Goal: Navigation & Orientation: Find specific page/section

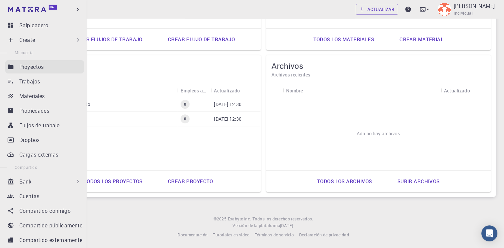
click at [32, 67] on p "Proyectos" at bounding box center [31, 67] width 24 height 8
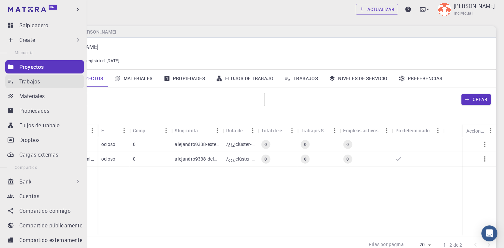
click at [29, 81] on p "Trabajos" at bounding box center [29, 82] width 21 height 8
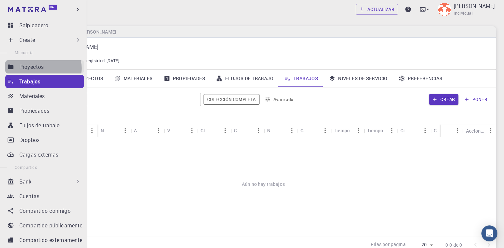
click at [34, 68] on p "Proyectos" at bounding box center [31, 67] width 24 height 8
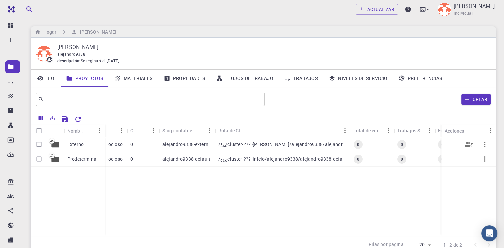
click at [180, 146] on p "alejandro9338-external" at bounding box center [186, 144] width 49 height 7
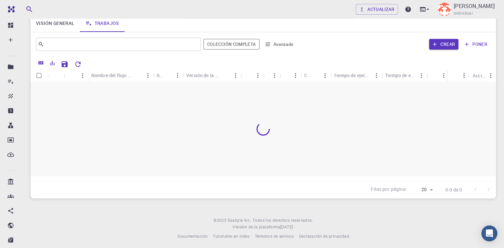
scroll to position [57, 0]
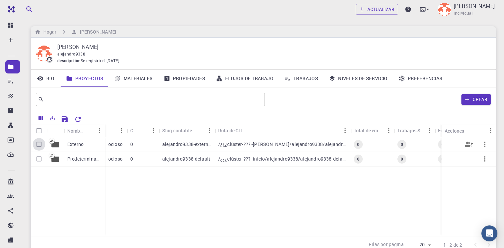
click at [39, 144] on input "Seleccionar fila" at bounding box center [39, 144] width 13 height 13
checkbox input "true"
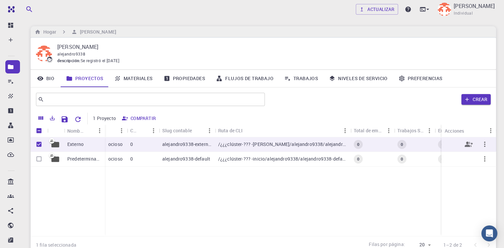
click at [485, 145] on icon "button" at bounding box center [484, 144] width 8 height 8
click at [405, 192] on div at bounding box center [252, 124] width 504 height 248
click at [38, 158] on input "Seleccionar fila" at bounding box center [39, 159] width 13 height 13
checkbox input "true"
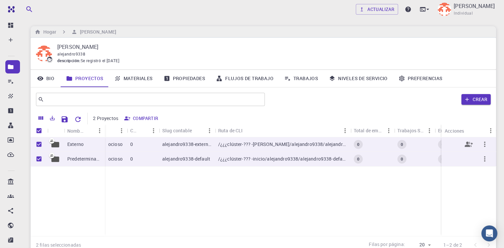
click at [40, 141] on input "Anular la selección de fila" at bounding box center [39, 144] width 13 height 13
checkbox input "false"
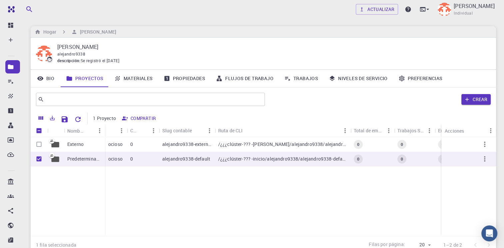
click at [76, 199] on div "Externo Predeterminado" at bounding box center [68, 186] width 74 height 99
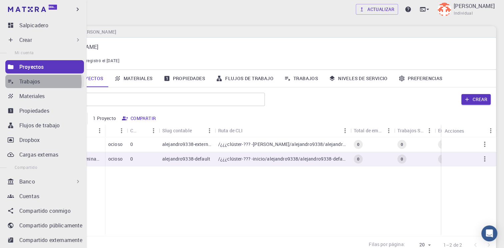
click at [32, 82] on p "Trabajos" at bounding box center [29, 82] width 21 height 8
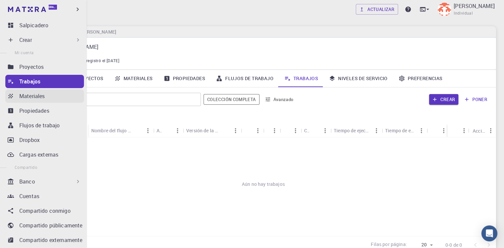
click at [37, 95] on p "Materiales" at bounding box center [32, 96] width 26 height 8
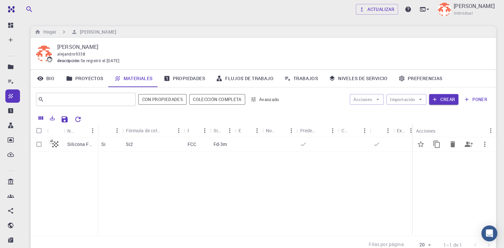
click at [129, 144] on p "Si2" at bounding box center [129, 144] width 7 height 7
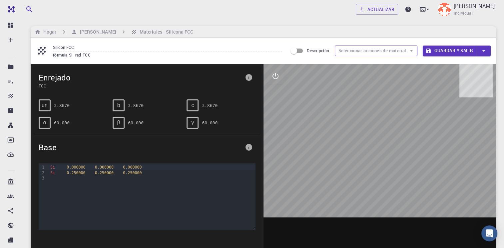
click at [409, 51] on icon "button" at bounding box center [411, 51] width 6 height 6
click at [299, 51] on input "Descripción" at bounding box center [294, 51] width 38 height 13
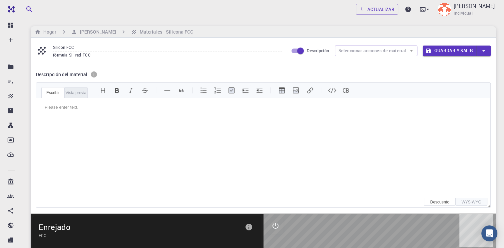
click at [293, 50] on input "Descripción" at bounding box center [300, 51] width 38 height 13
checkbox input "false"
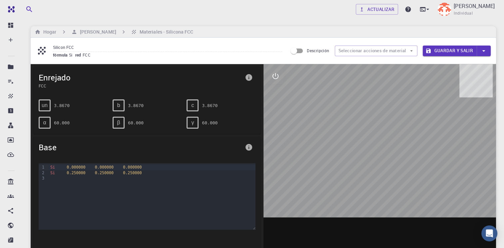
click at [61, 55] on span "fórmula" at bounding box center [61, 54] width 16 height 5
click at [84, 57] on span "FCC" at bounding box center [88, 54] width 11 height 5
click at [120, 103] on span "b" at bounding box center [118, 106] width 3 height 6
click at [120, 121] on span "β" at bounding box center [118, 123] width 3 height 6
click at [113, 168] on div "Si 0.000000 0.000000 0.000000" at bounding box center [151, 167] width 207 height 5
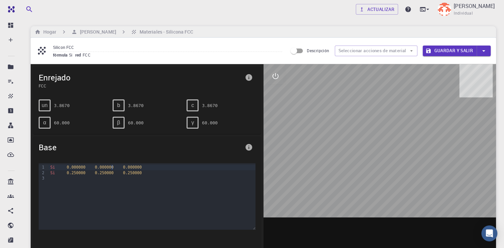
scroll to position [67, 0]
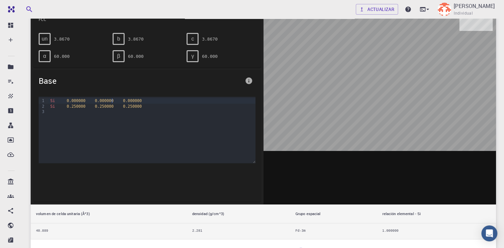
click at [140, 105] on div "Si 0.250000 0.250000 0.250000" at bounding box center [151, 106] width 207 height 5
drag, startPoint x: 391, startPoint y: 108, endPoint x: 371, endPoint y: 105, distance: 20.2
click at [373, 105] on div at bounding box center [379, 101] width 233 height 207
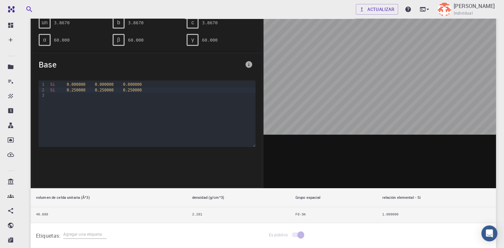
scroll to position [0, 0]
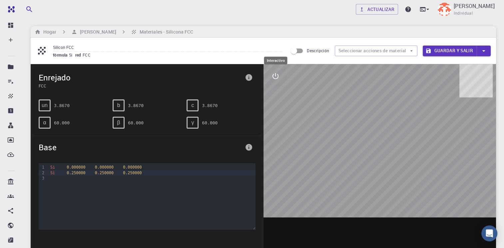
click at [275, 79] on icon "interactivo" at bounding box center [275, 76] width 6 height 6
click at [275, 93] on icon "vista" at bounding box center [275, 92] width 8 height 8
click at [275, 123] on icon "Medidas" at bounding box center [275, 124] width 8 height 8
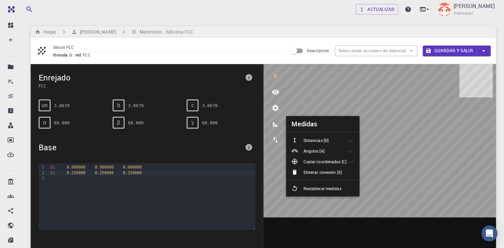
click at [313, 149] on p "Ángulos [A]" at bounding box center [313, 151] width 21 height 6
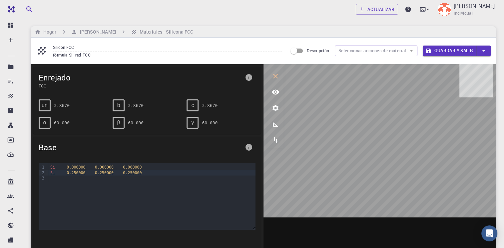
click at [277, 125] on icon "Medidas" at bounding box center [275, 124] width 8 height 8
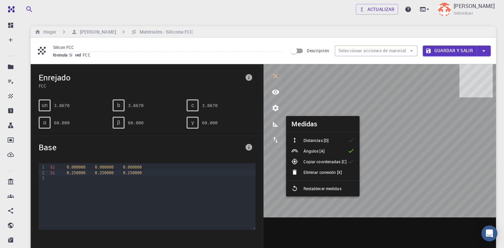
click at [336, 151] on li "Ángulos [A]" at bounding box center [323, 151] width 74 height 11
click at [326, 173] on p "Eliminar conexión [X]" at bounding box center [322, 172] width 38 height 6
click at [330, 154] on li "Ángulos [A]" at bounding box center [323, 151] width 74 height 11
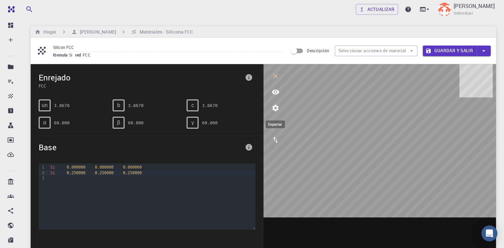
click at [277, 142] on icon "exportar" at bounding box center [275, 140] width 5 height 6
click at [276, 77] on icon "interactivo" at bounding box center [275, 76] width 8 height 8
click at [490, 233] on icon "Abra Intercom Messenger" at bounding box center [489, 233] width 8 height 9
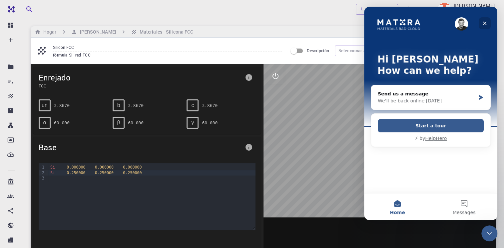
click at [486, 23] on icon "Close" at bounding box center [484, 23] width 5 height 5
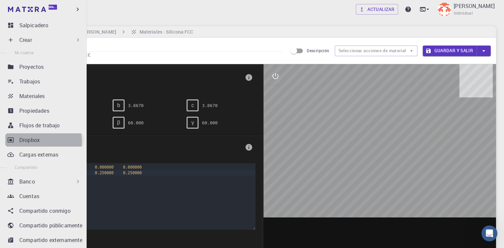
click at [40, 142] on div "Dropbox" at bounding box center [51, 140] width 65 height 8
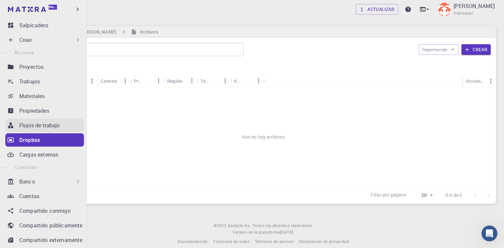
click at [52, 124] on p "Flujos de trabajo" at bounding box center [39, 125] width 41 height 8
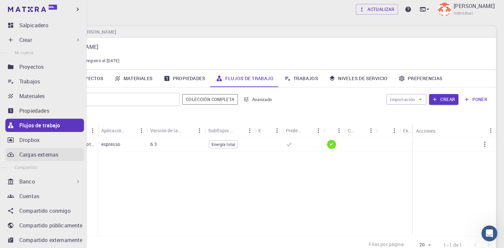
click at [48, 155] on p "Cargas externas" at bounding box center [38, 155] width 39 height 8
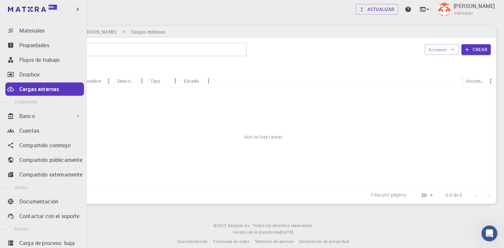
scroll to position [83, 0]
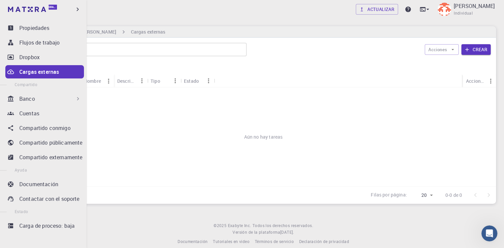
click at [40, 96] on div "Banco" at bounding box center [50, 99] width 62 height 8
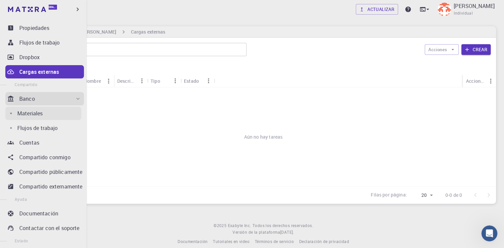
click at [40, 115] on p "Materiales" at bounding box center [30, 114] width 26 height 8
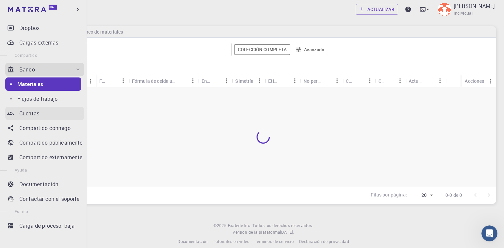
scroll to position [7, 0]
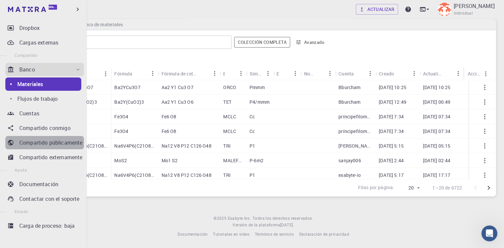
click at [44, 144] on p "Compartido públicamente" at bounding box center [50, 143] width 63 height 8
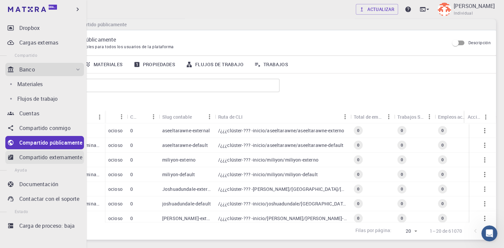
click at [43, 155] on p "Compartido externamente" at bounding box center [50, 157] width 63 height 8
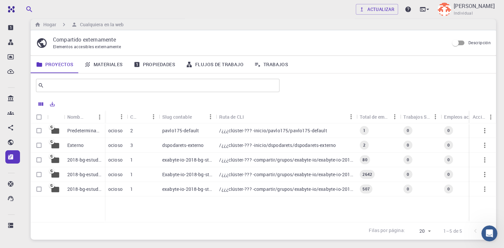
scroll to position [83, 0]
click at [83, 130] on p "Predeterminado" at bounding box center [84, 130] width 34 height 7
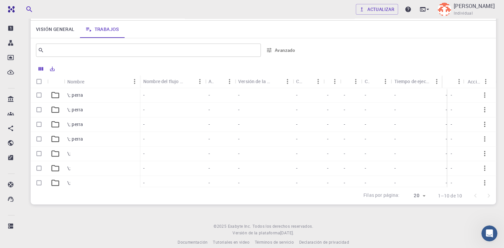
scroll to position [57, 0]
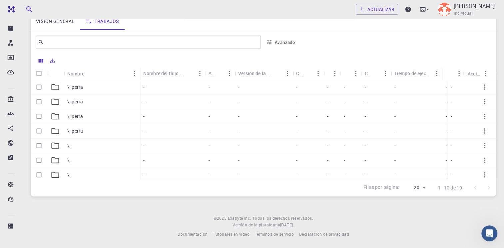
click at [75, 87] on p "\; perra" at bounding box center [75, 87] width 16 height 7
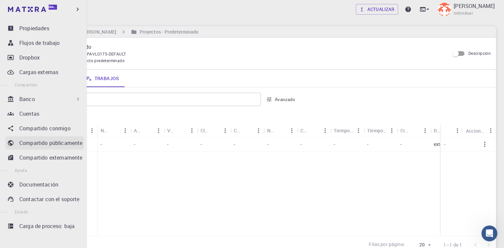
click at [70, 141] on p "Compartido públicamente" at bounding box center [50, 143] width 63 height 8
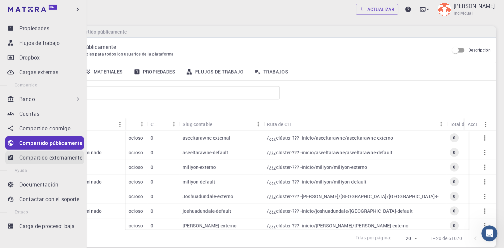
click at [66, 155] on p "Compartido externamente" at bounding box center [50, 158] width 63 height 8
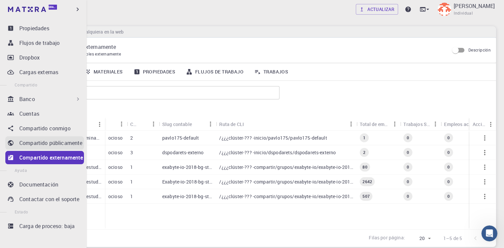
scroll to position [83, 0]
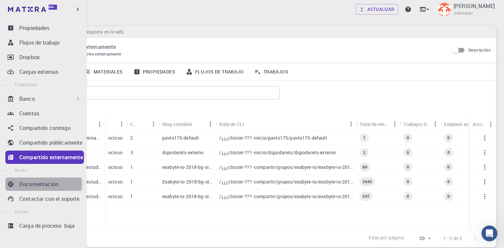
click at [43, 184] on p "Documentación" at bounding box center [38, 184] width 39 height 8
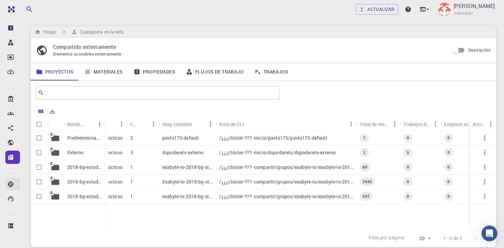
scroll to position [83, 0]
